Goal: Task Accomplishment & Management: Manage account settings

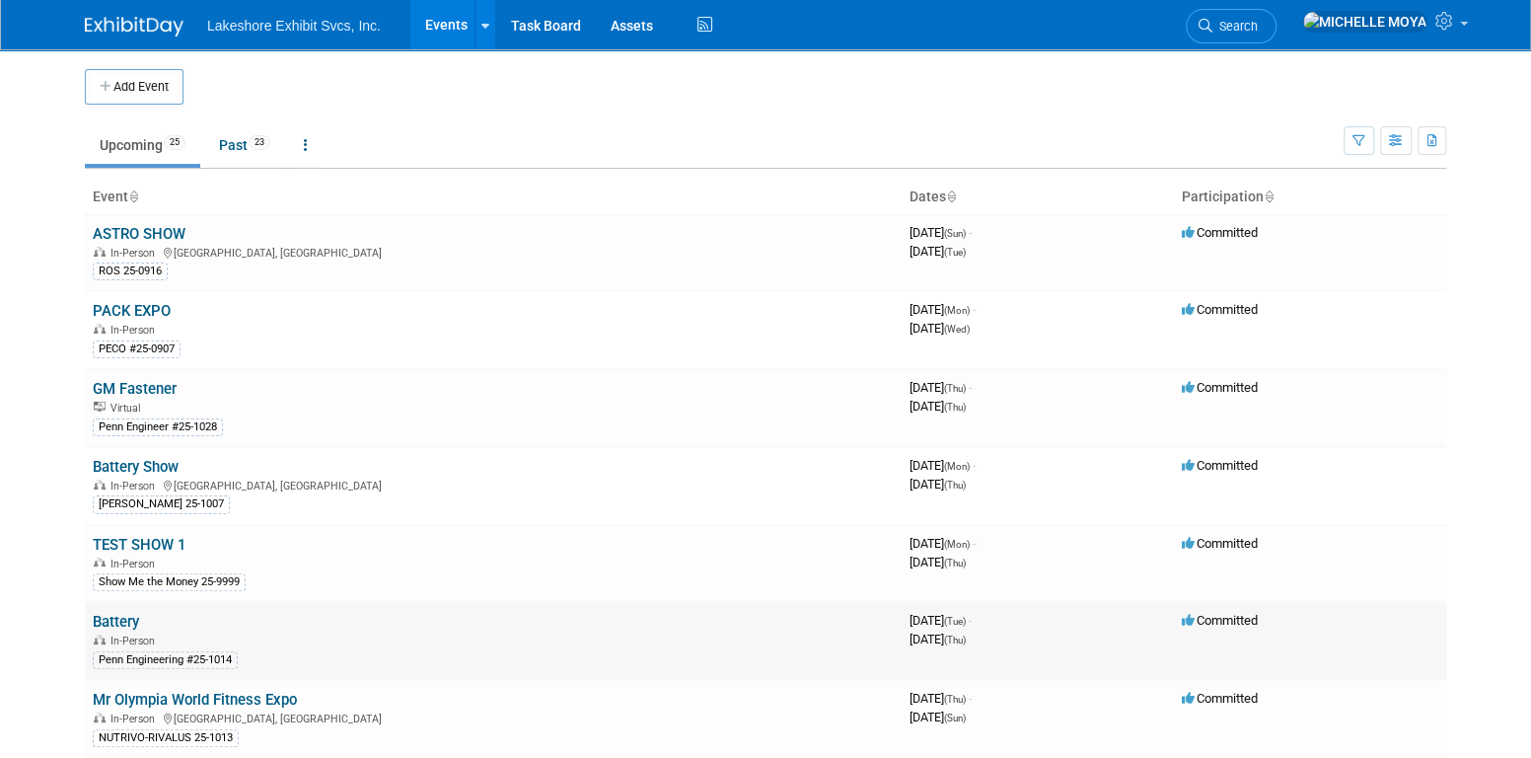
click at [130, 614] on link "Battery" at bounding box center [116, 622] width 46 height 18
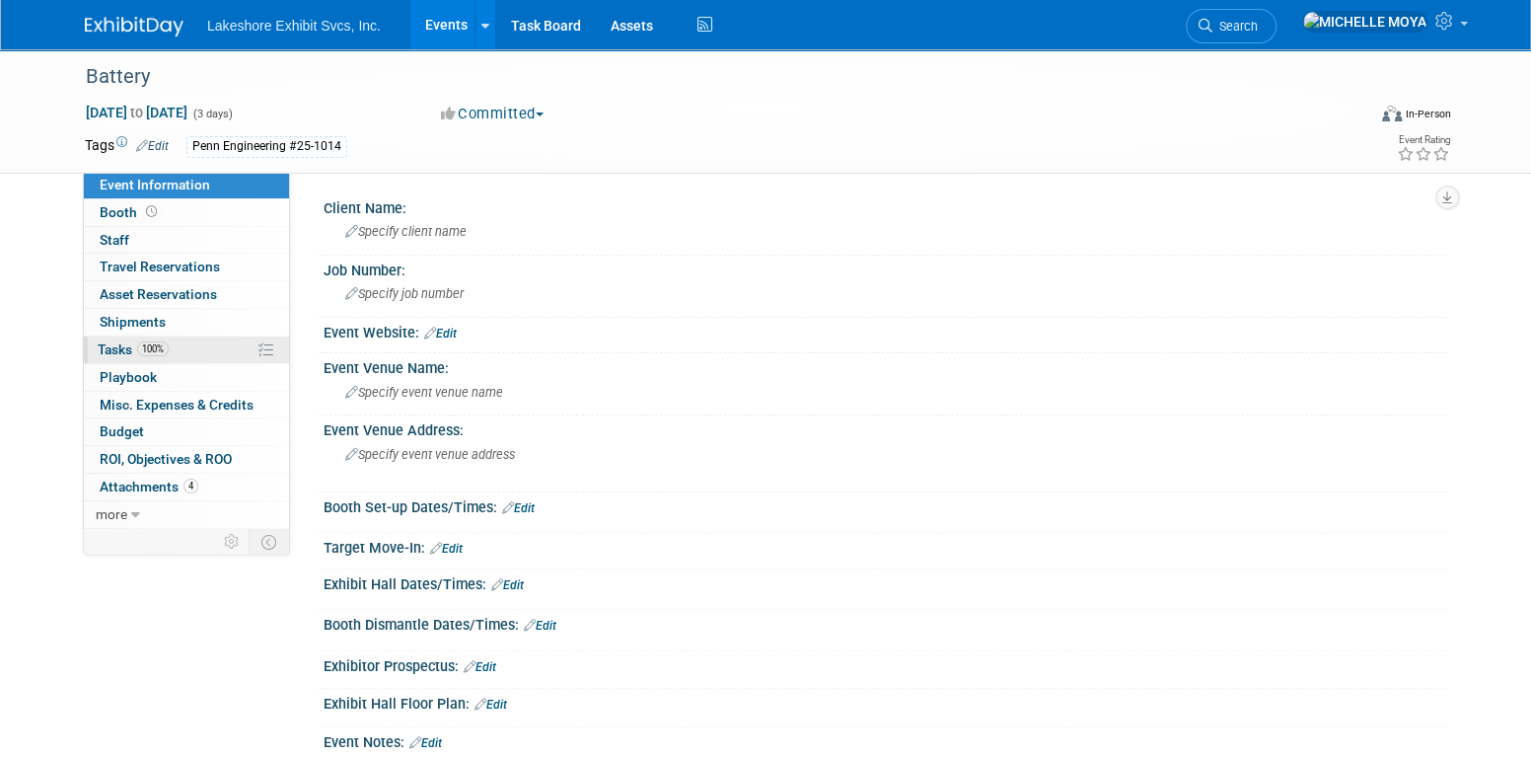
click at [210, 348] on link "100% Tasks 100%" at bounding box center [186, 349] width 205 height 27
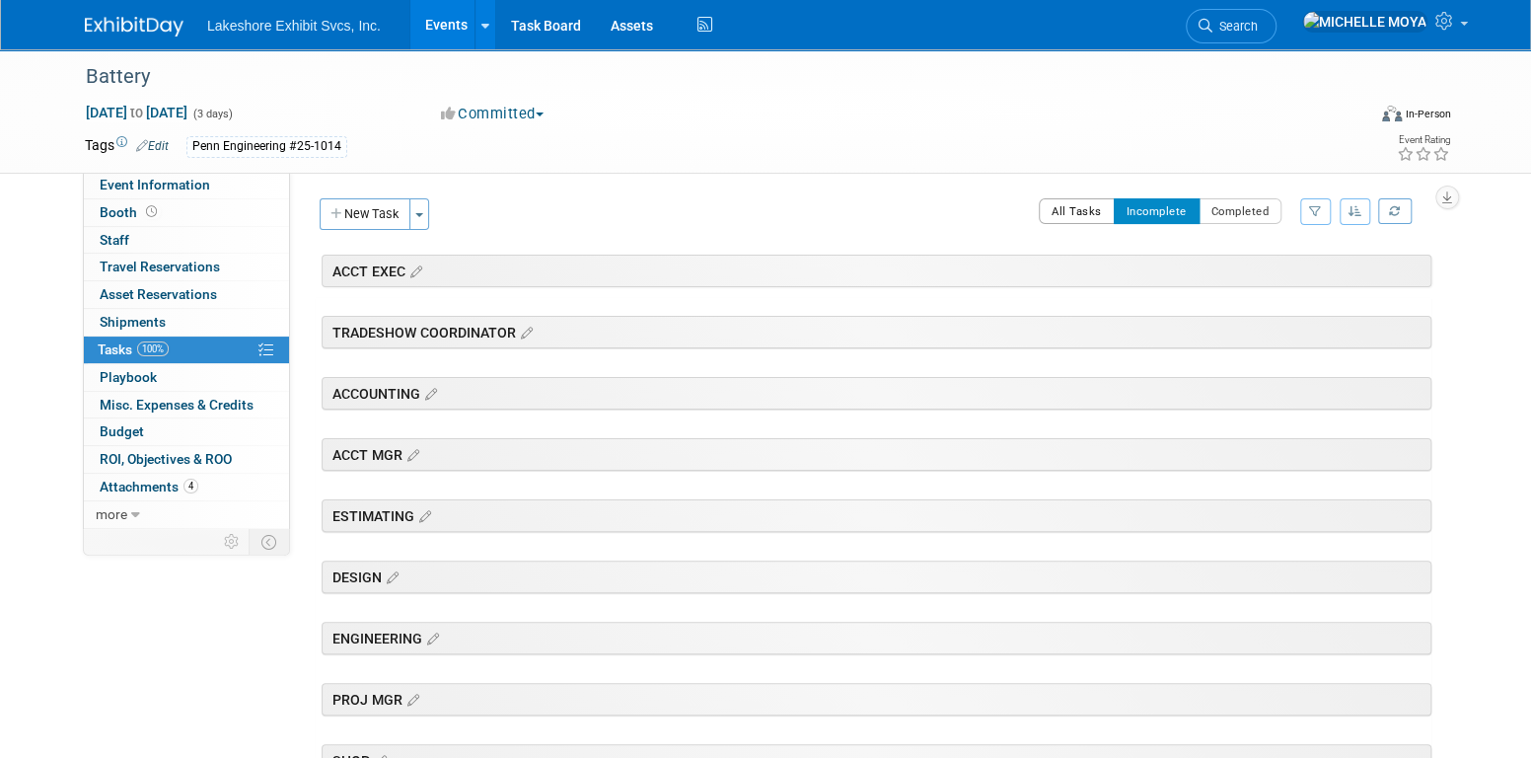
click at [1084, 218] on button "All Tasks" at bounding box center [1077, 211] width 76 height 26
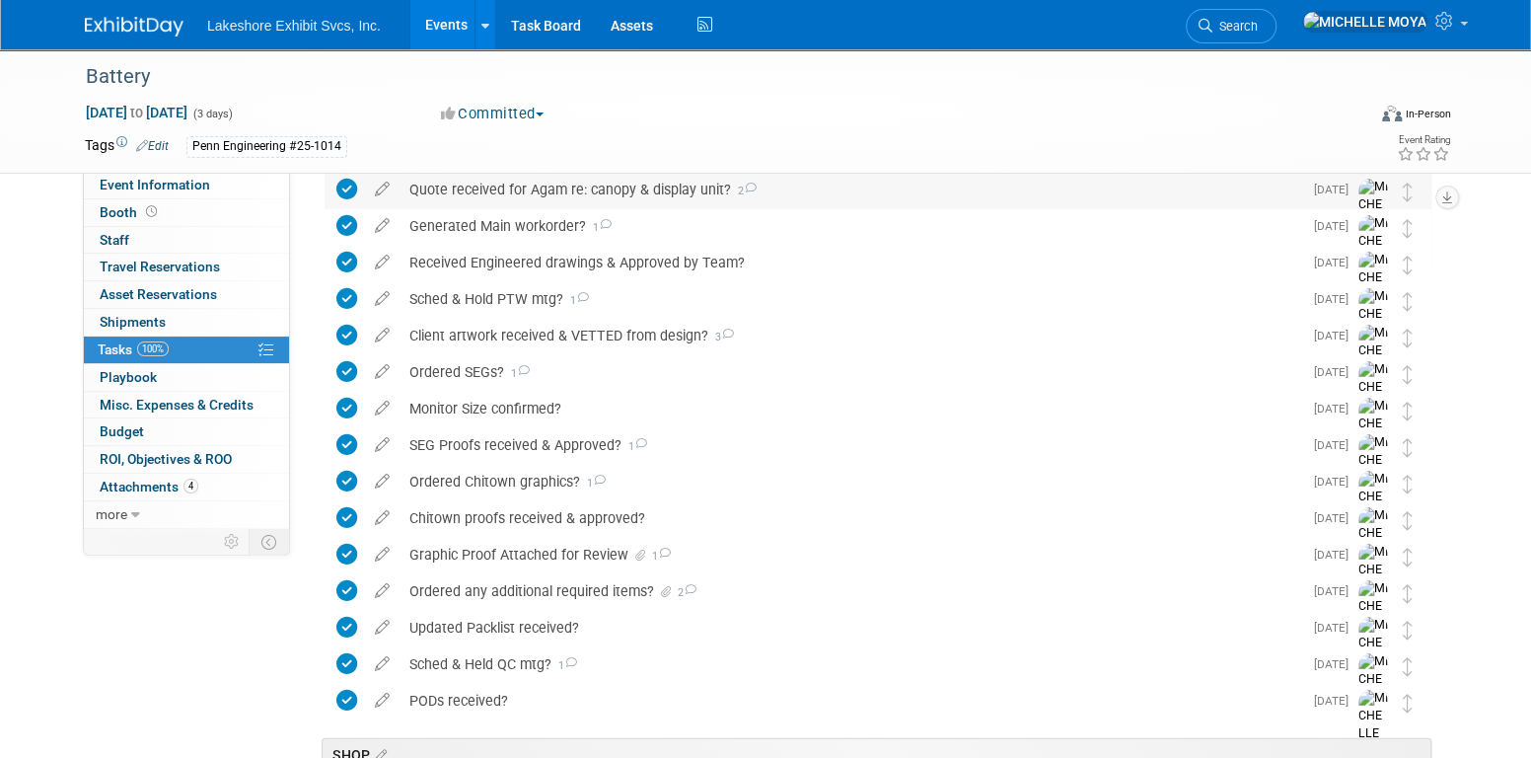
scroll to position [2747, 0]
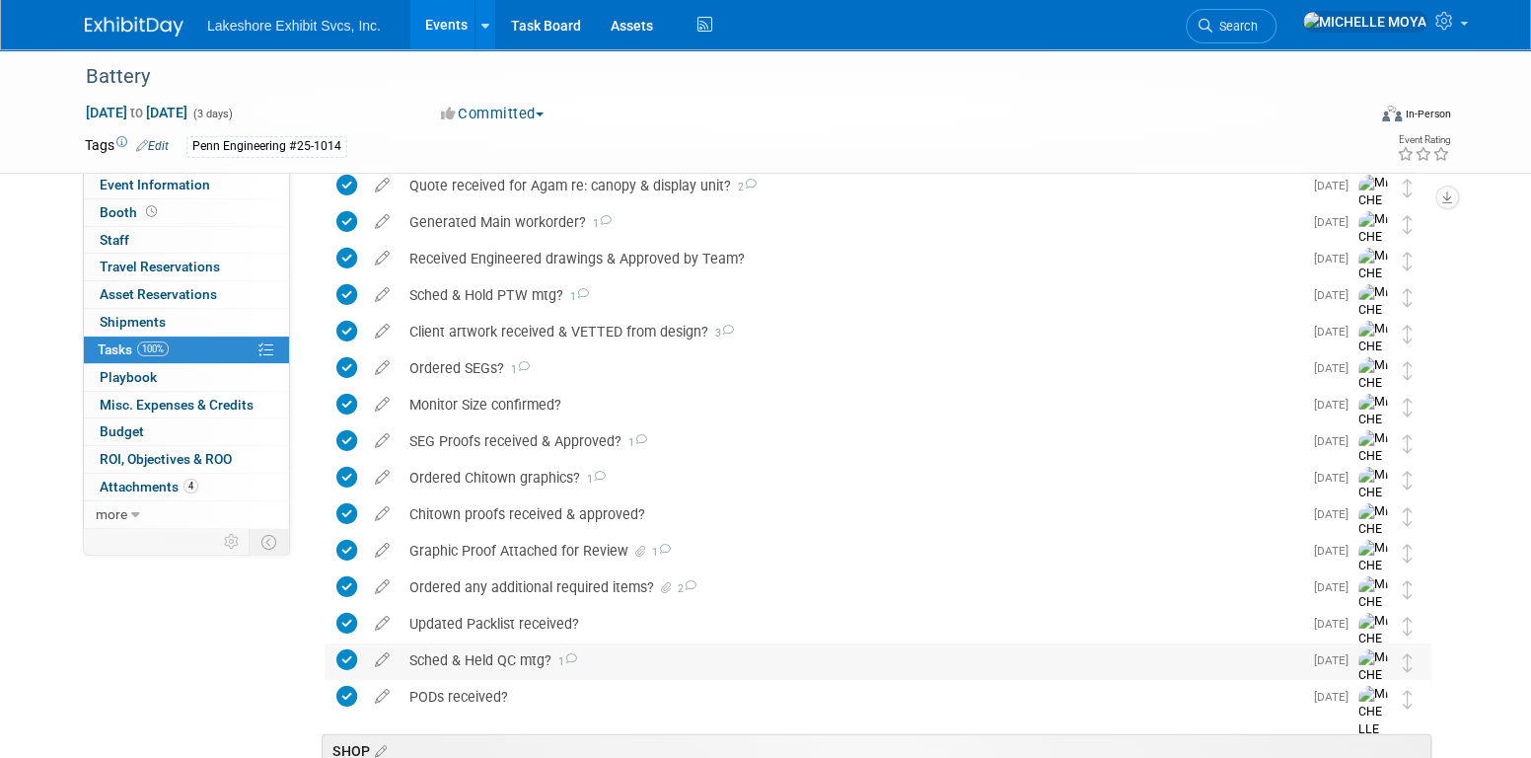
click at [492, 663] on div "Sched & Held QC mtg? 1" at bounding box center [850, 660] width 903 height 34
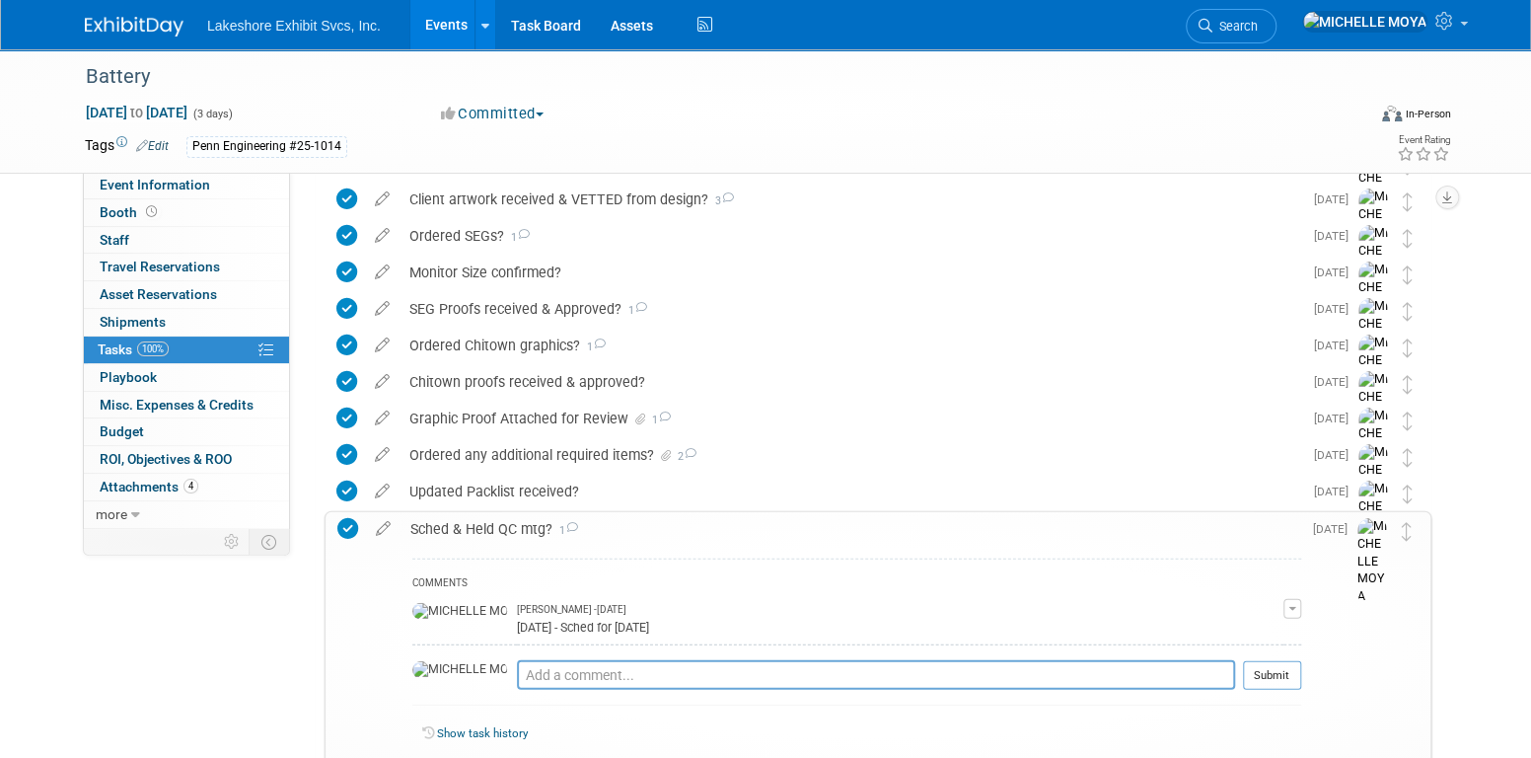
scroll to position [2846, 0]
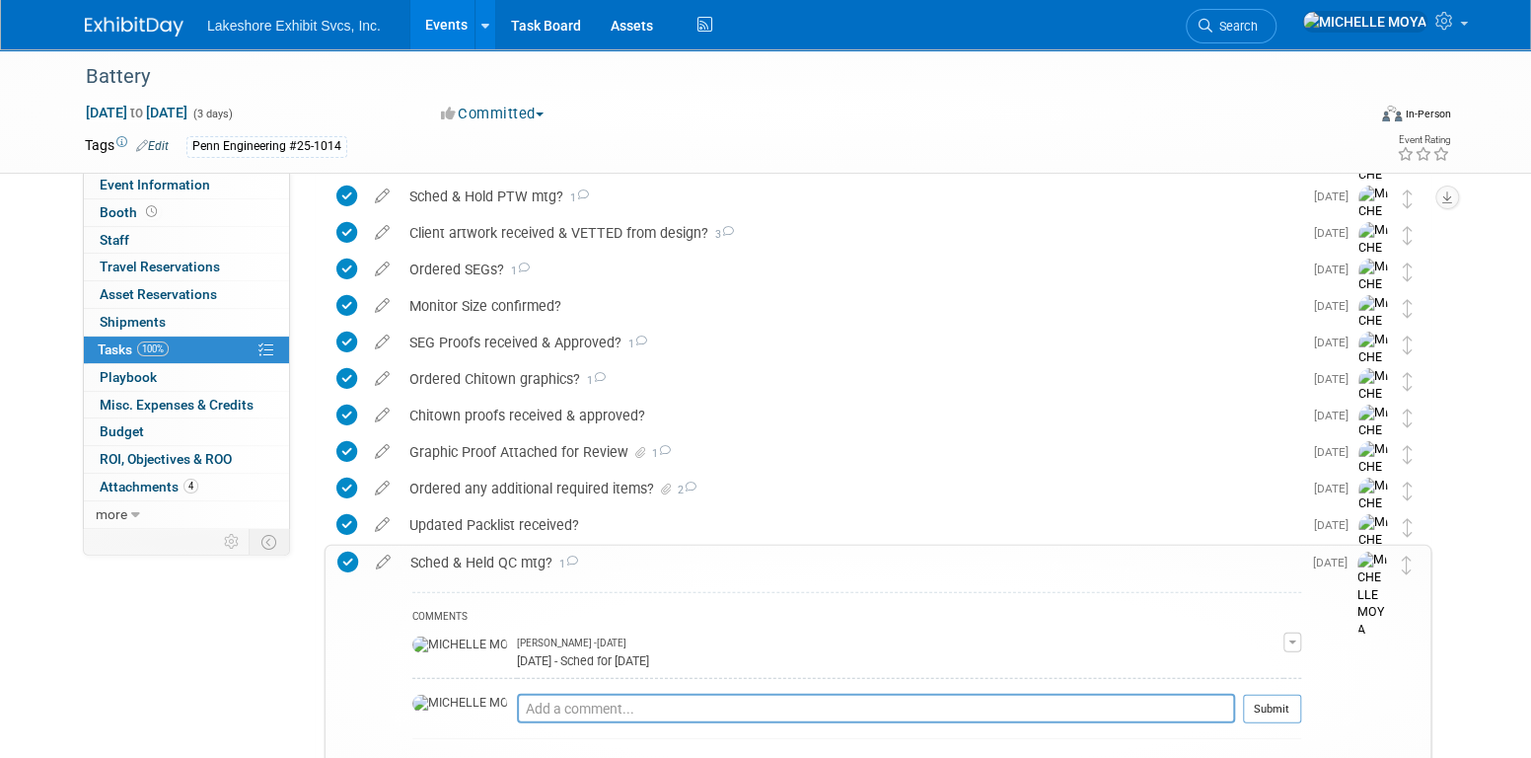
click at [514, 554] on div "Sched & Held QC mtg? 1" at bounding box center [850, 562] width 901 height 34
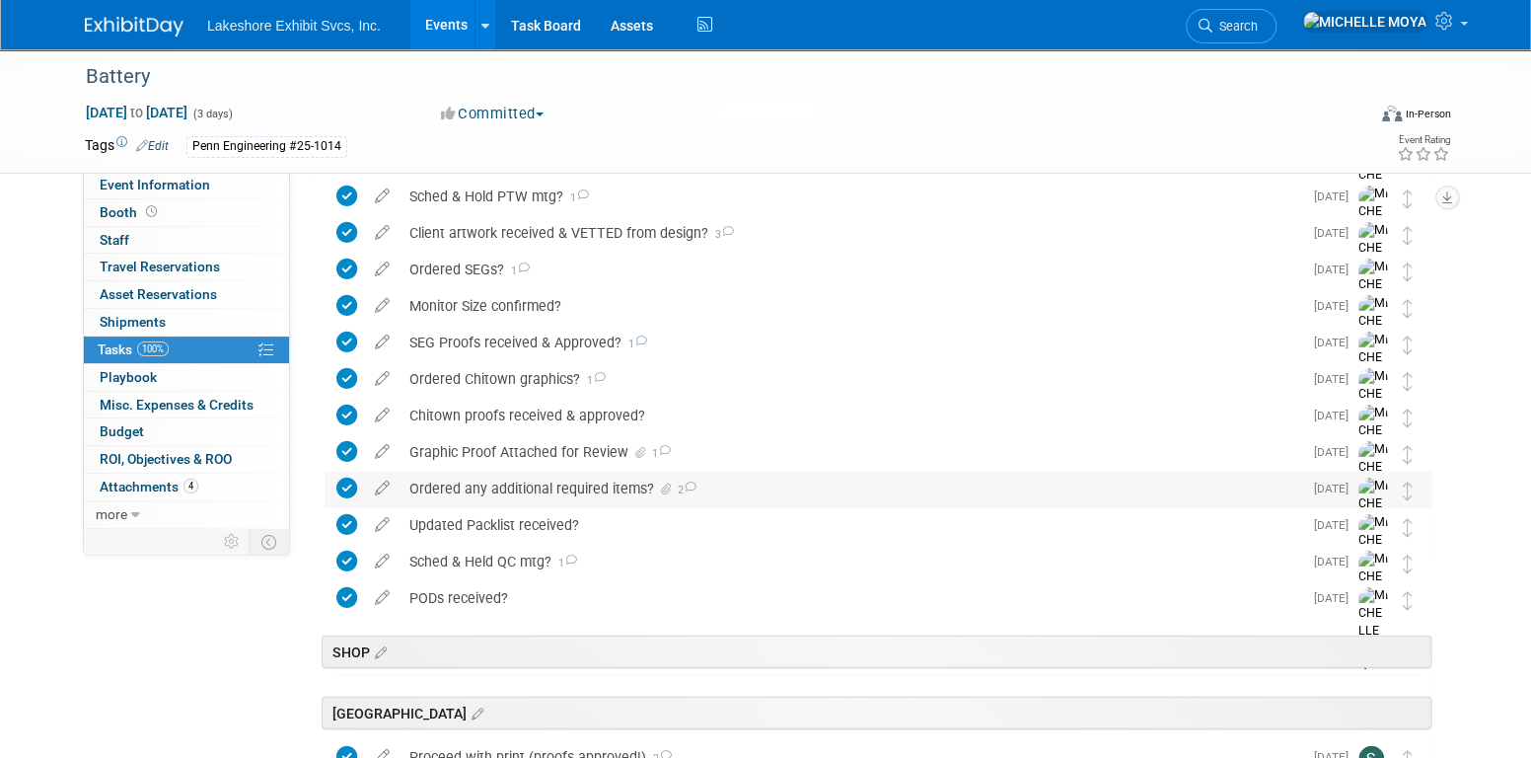
click at [519, 494] on div "Ordered any additional required items? 2" at bounding box center [850, 488] width 903 height 34
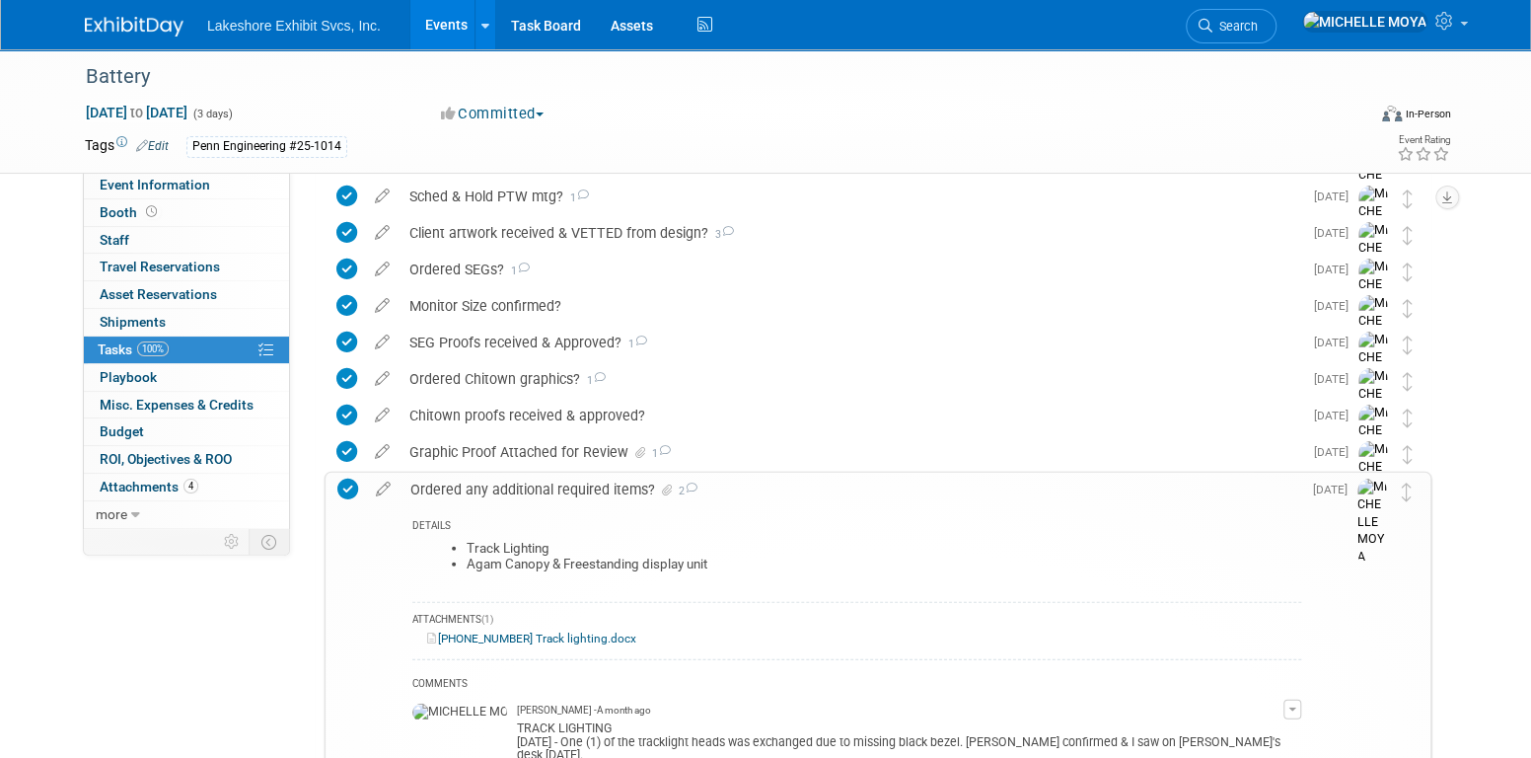
click at [520, 494] on div "Ordered any additional required items? 2" at bounding box center [850, 489] width 901 height 34
